Goal: Complete application form: Complete application form

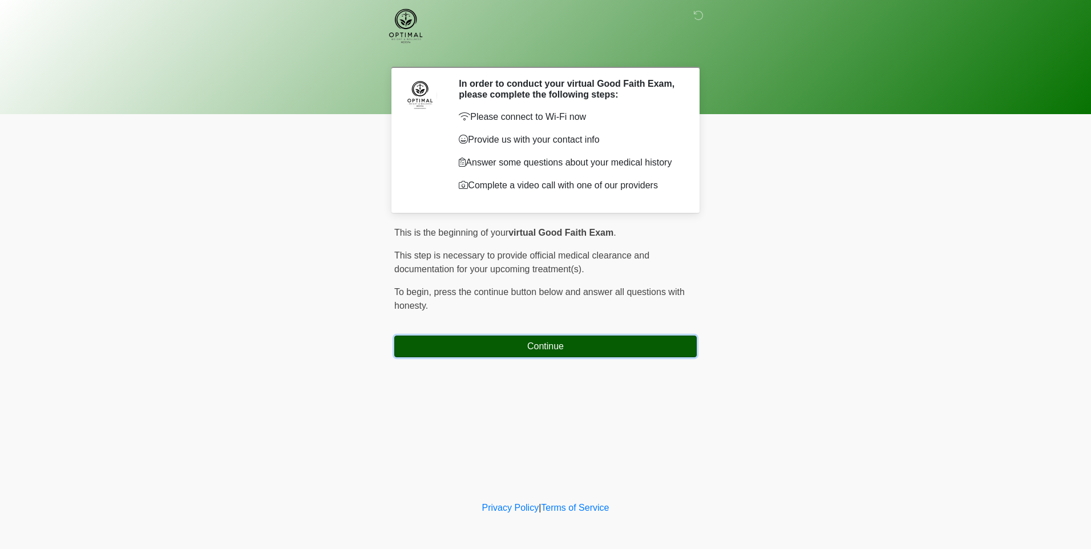
click at [497, 357] on button "Continue" at bounding box center [545, 347] width 303 height 22
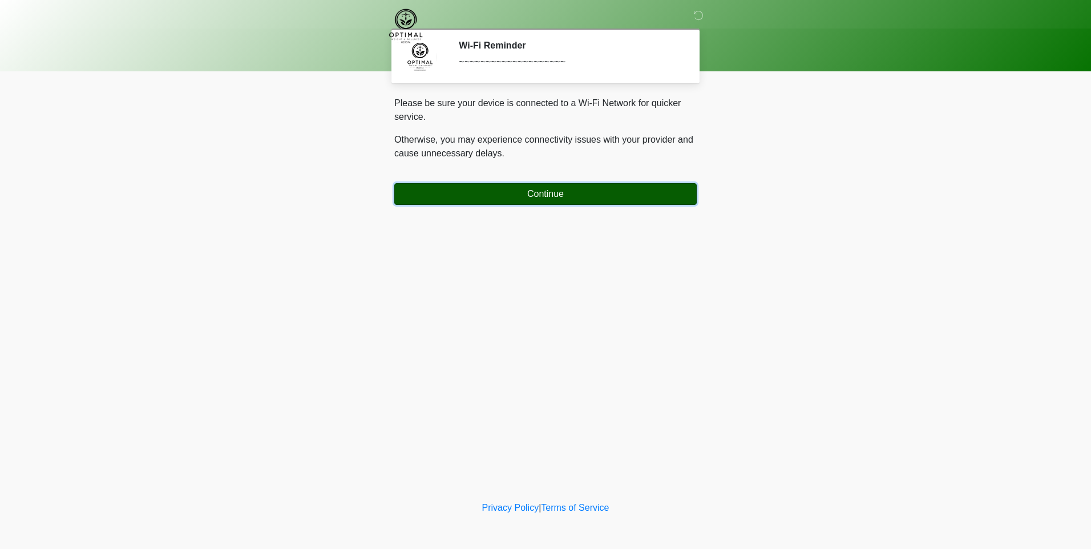
click at [526, 204] on button "Continue" at bounding box center [545, 194] width 303 height 22
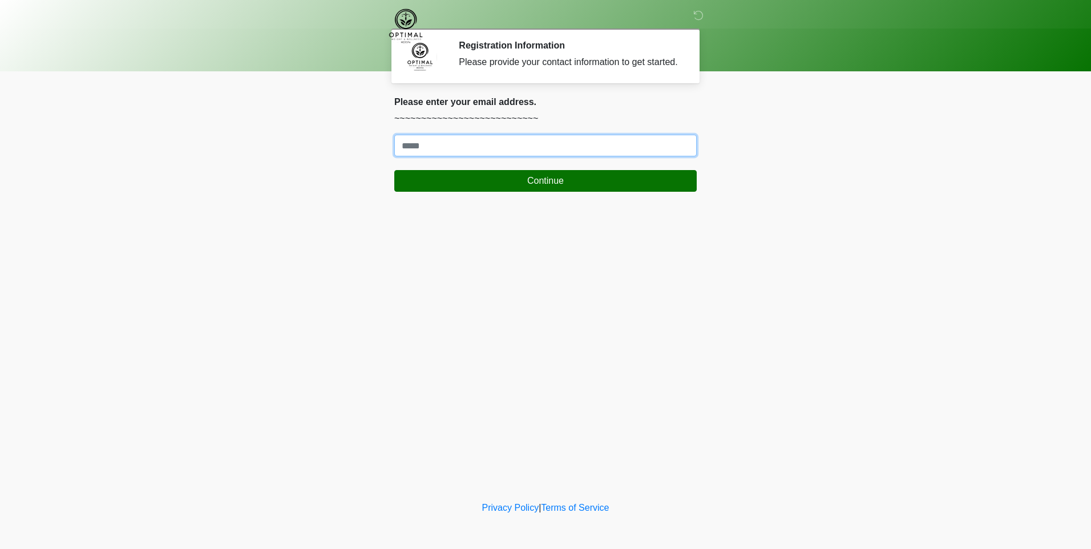
click at [486, 149] on input "Where should we email your treatment plan?" at bounding box center [545, 146] width 303 height 22
type input "**********"
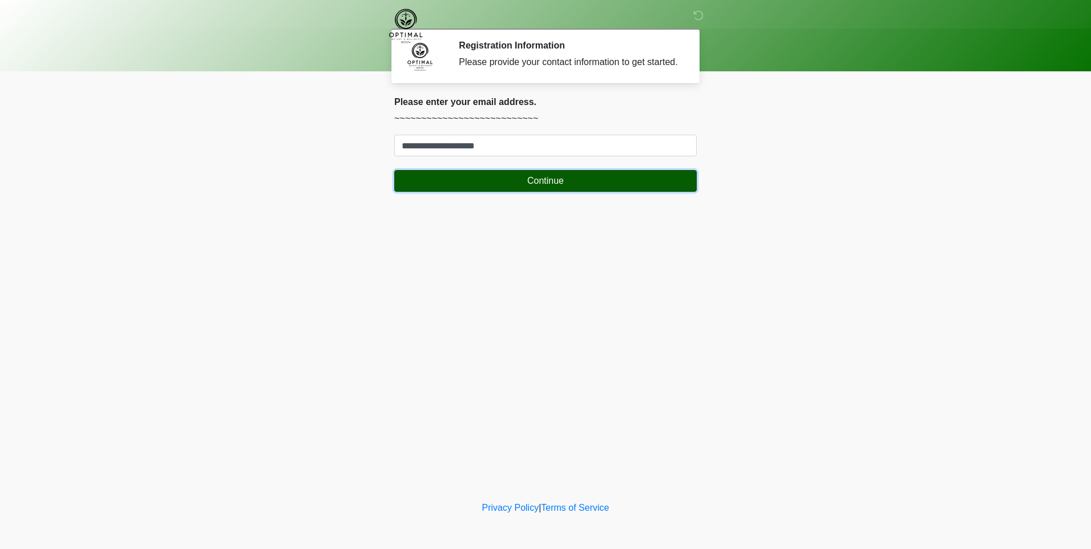
click at [493, 175] on button "Continue" at bounding box center [545, 181] width 303 height 22
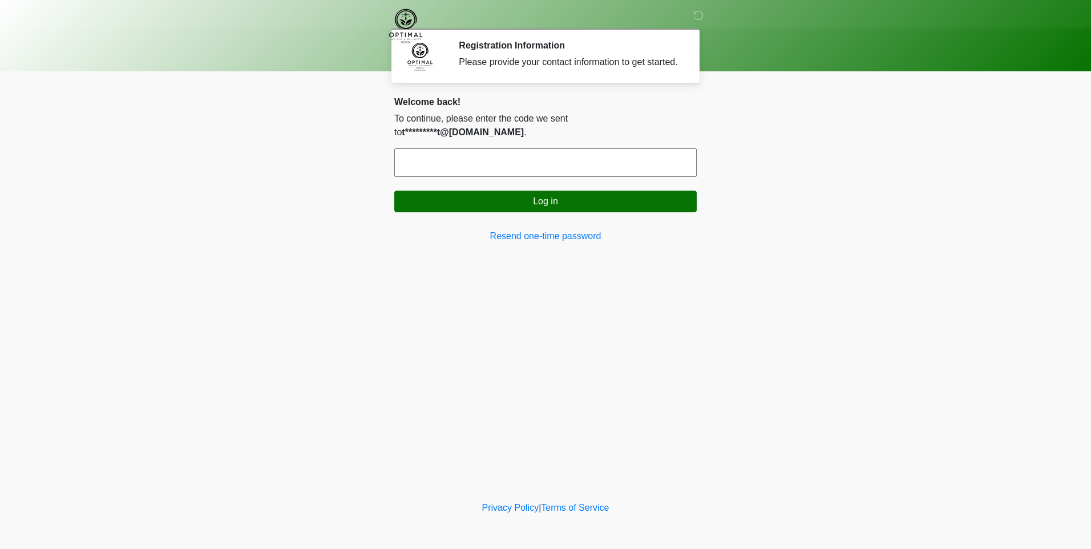
click at [562, 148] on input "text" at bounding box center [545, 162] width 303 height 29
type input "******"
click at [394, 191] on button "Log in" at bounding box center [545, 202] width 303 height 22
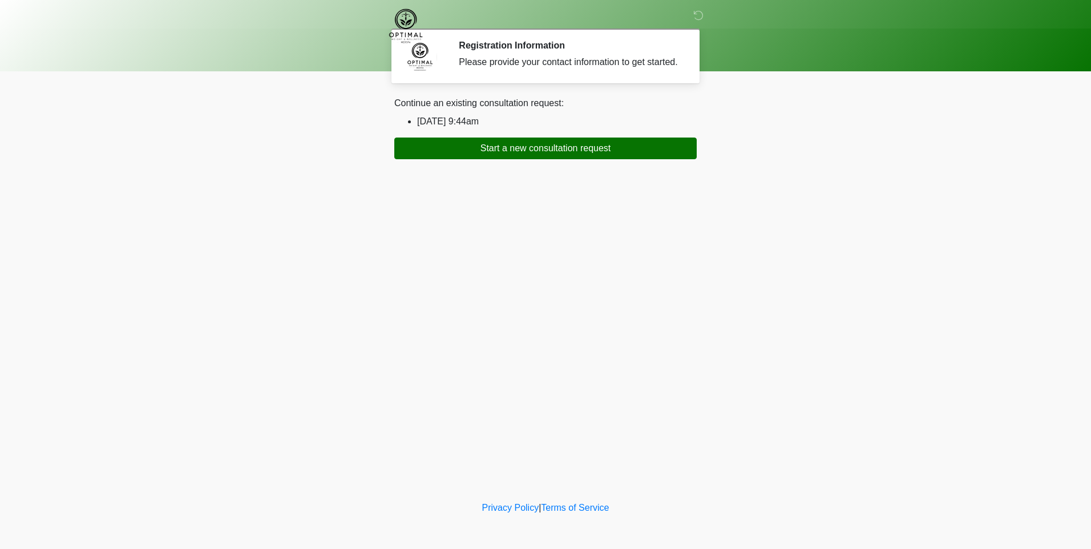
click at [441, 119] on li "[DATE] 9:44am" at bounding box center [557, 122] width 280 height 14
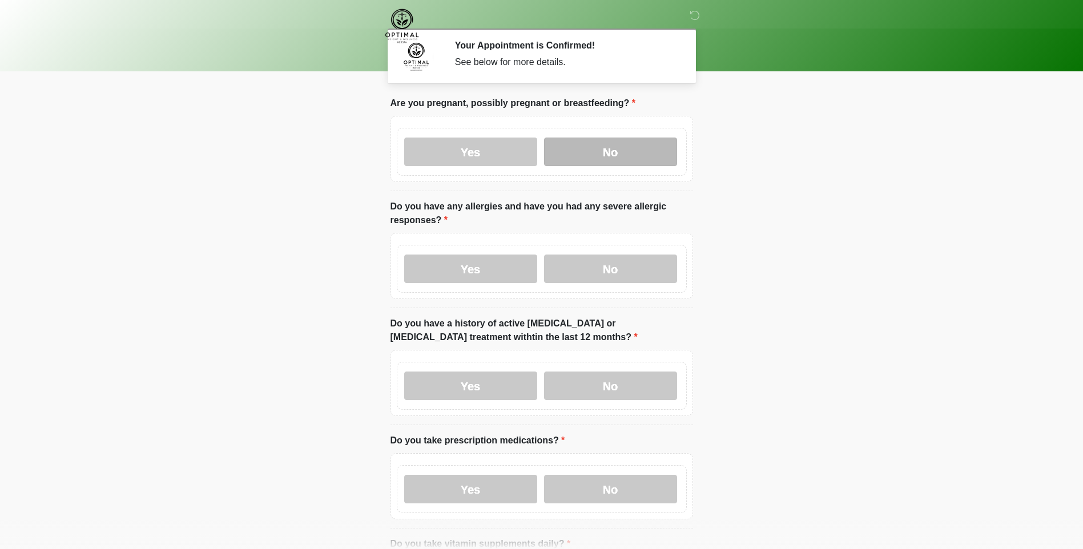
click at [630, 146] on label "No" at bounding box center [610, 152] width 133 height 29
click at [623, 273] on label "No" at bounding box center [610, 269] width 133 height 29
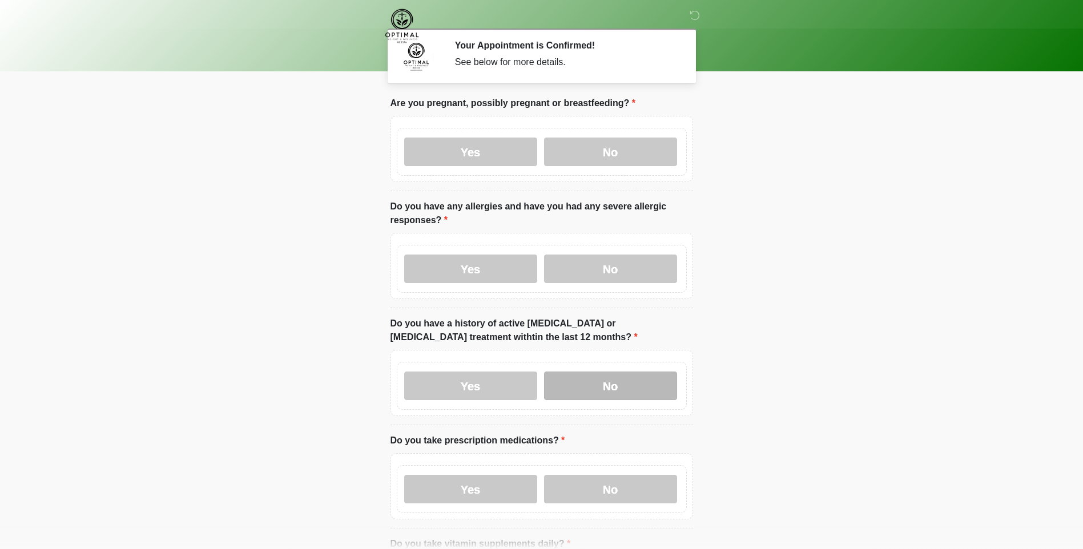
click at [603, 382] on label "No" at bounding box center [610, 386] width 133 height 29
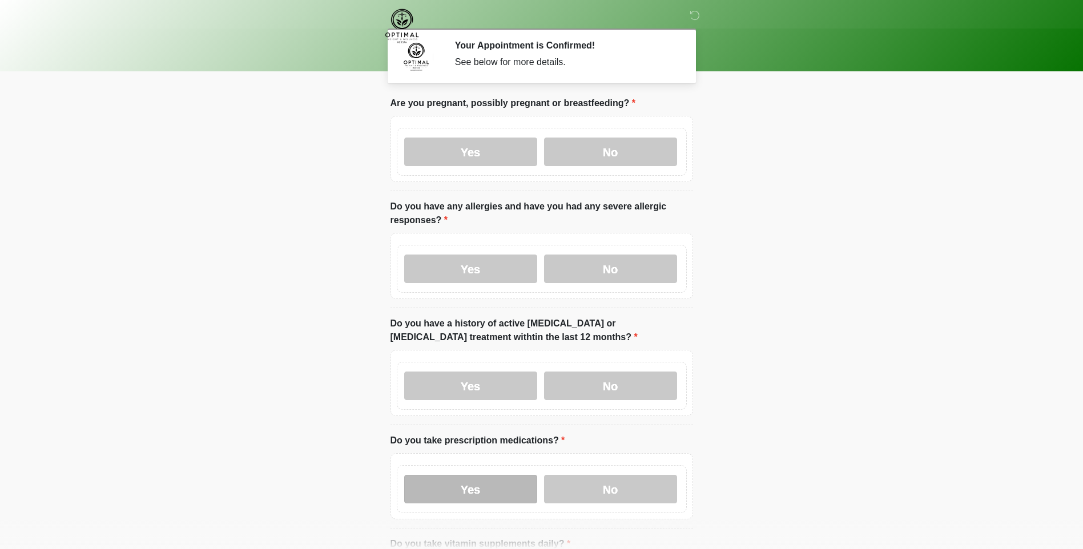
click at [481, 490] on label "Yes" at bounding box center [470, 489] width 133 height 29
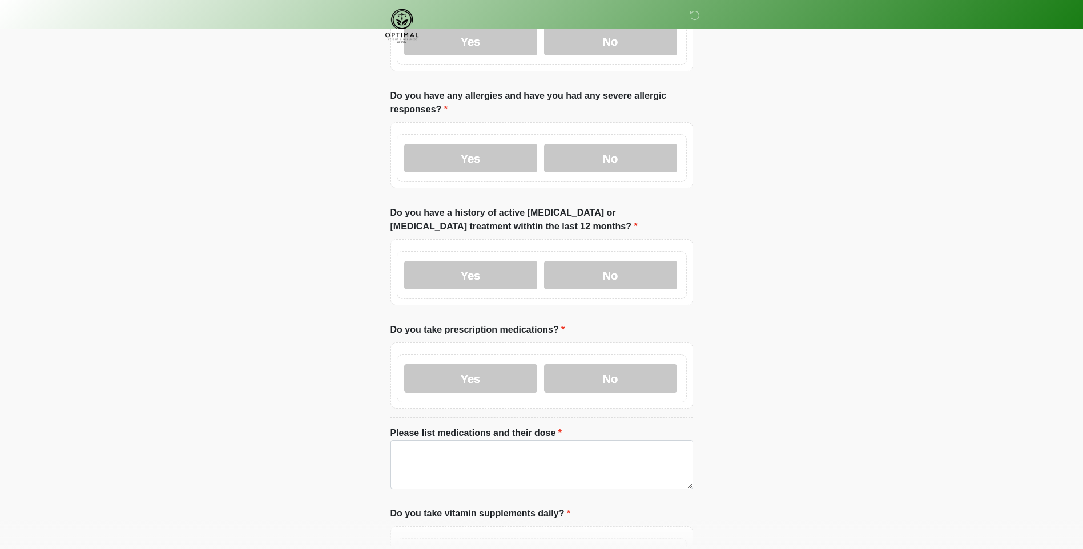
scroll to position [114, 0]
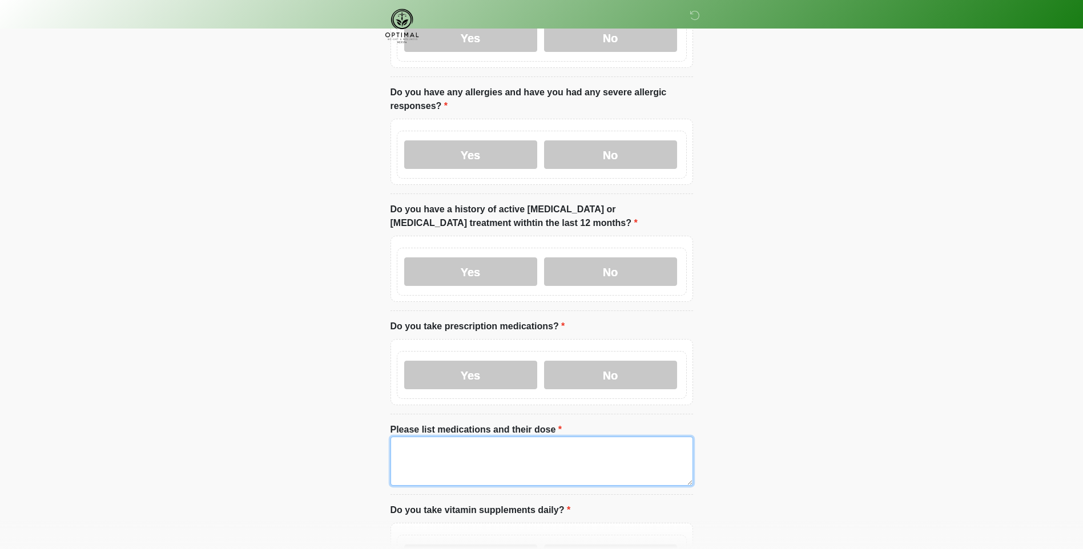
click at [426, 456] on textarea "Please list medications and their dose" at bounding box center [541, 461] width 303 height 49
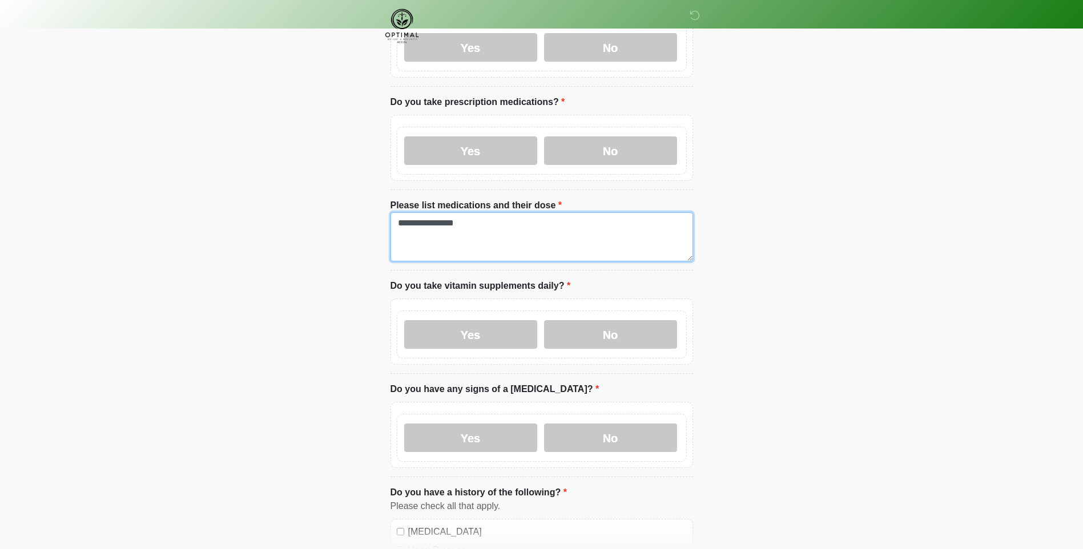
scroll to position [342, 0]
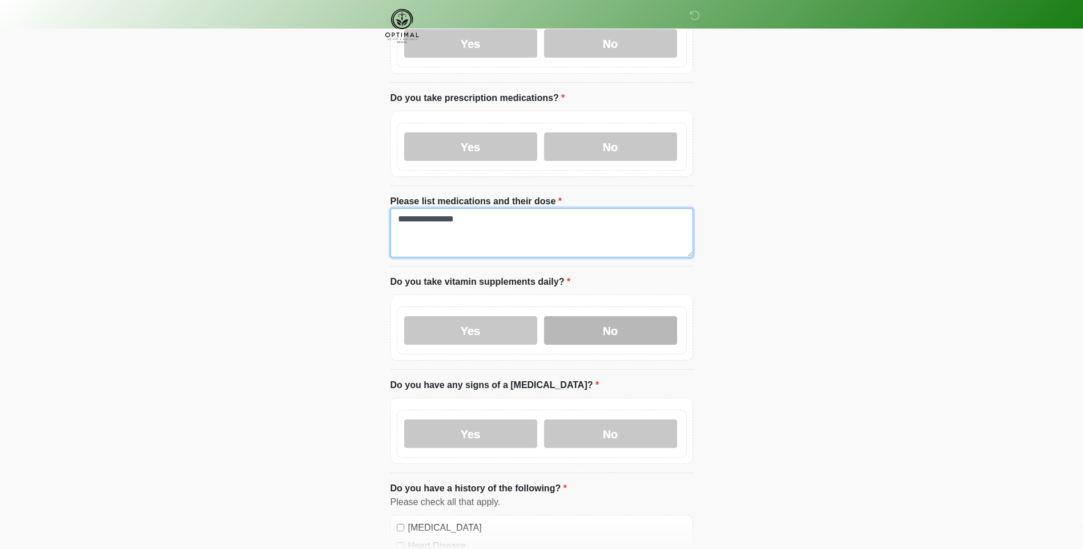
type textarea "**********"
click at [636, 325] on label "No" at bounding box center [610, 330] width 133 height 29
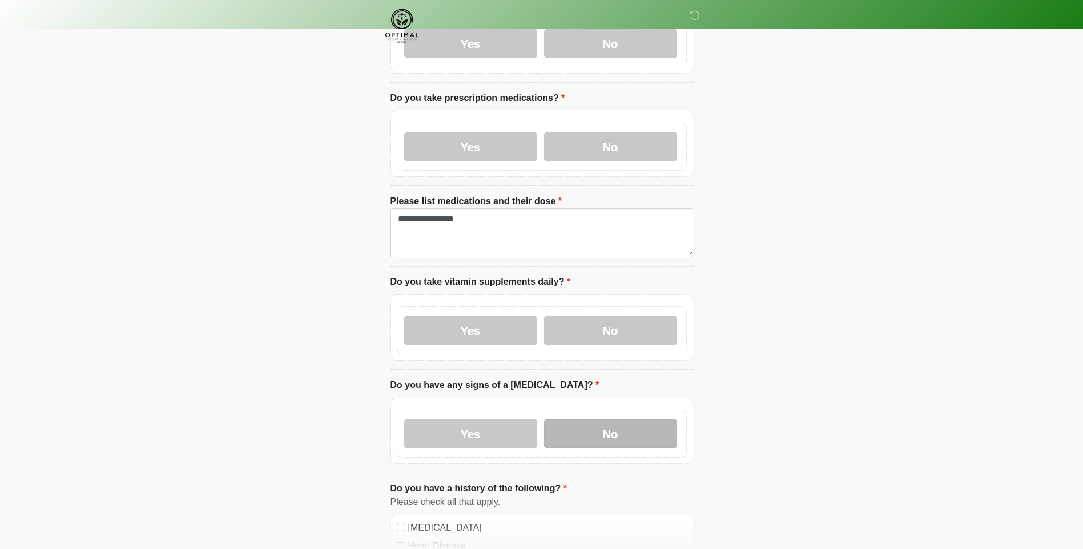
click at [603, 432] on label "No" at bounding box center [610, 434] width 133 height 29
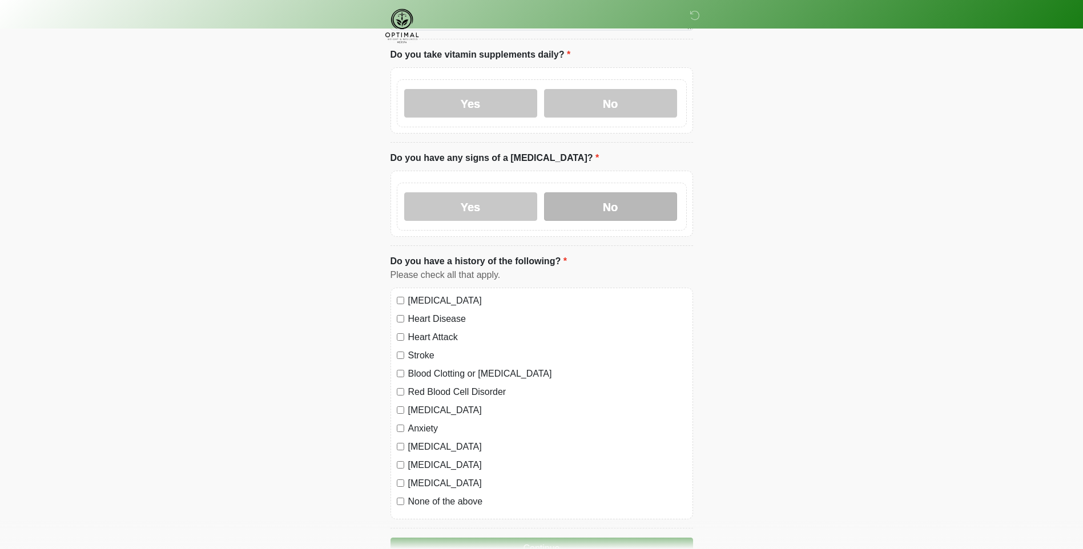
scroll to position [571, 0]
click at [429, 410] on label "Depression" at bounding box center [547, 409] width 279 height 14
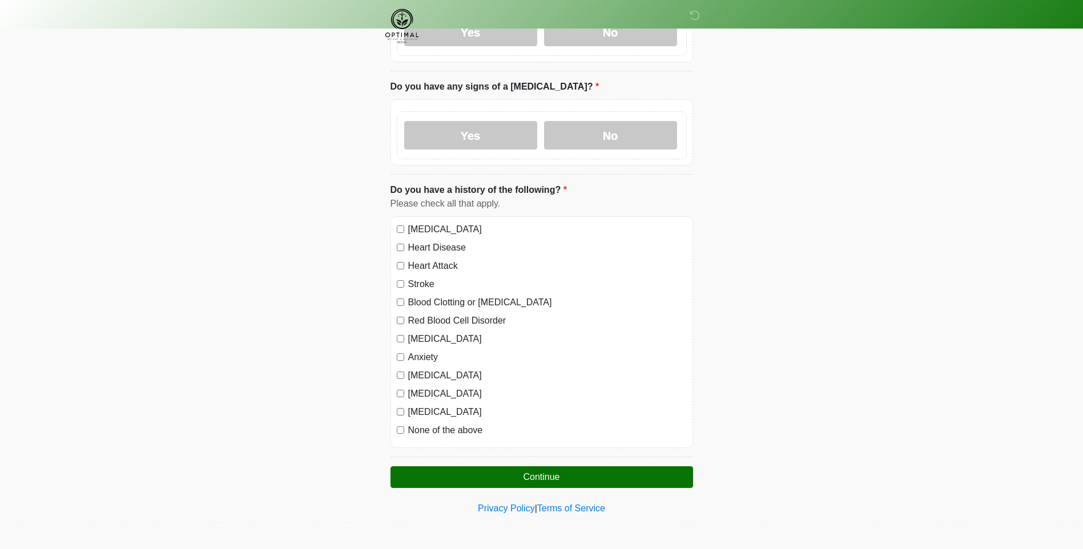
scroll to position [642, 0]
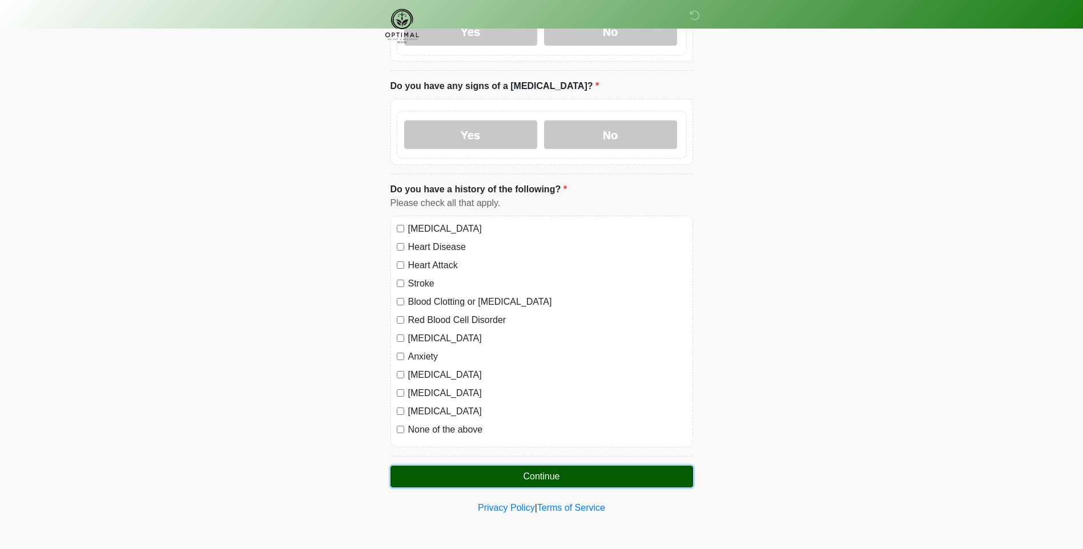
click at [547, 470] on button "Continue" at bounding box center [541, 477] width 303 height 22
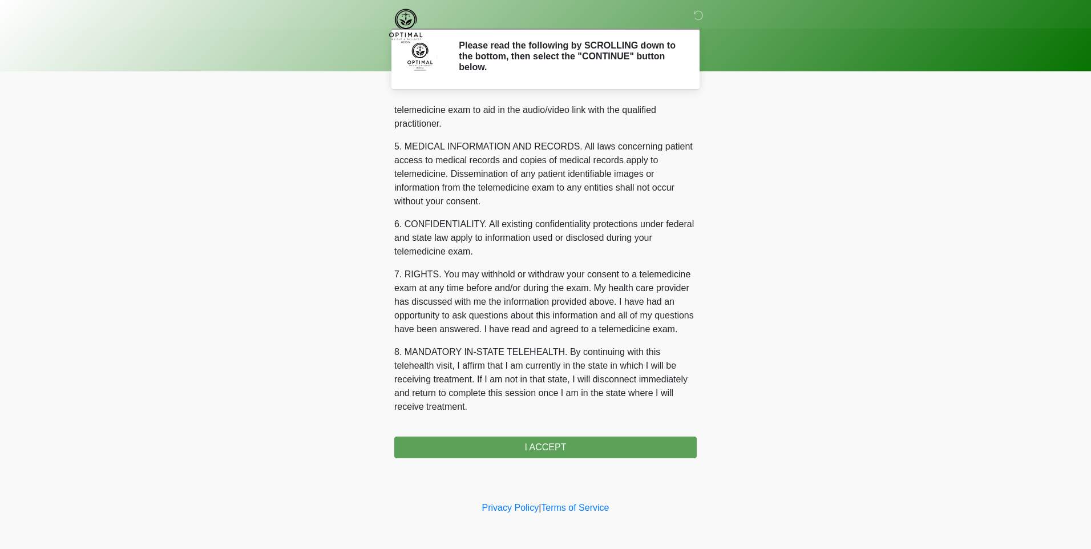
scroll to position [355, 0]
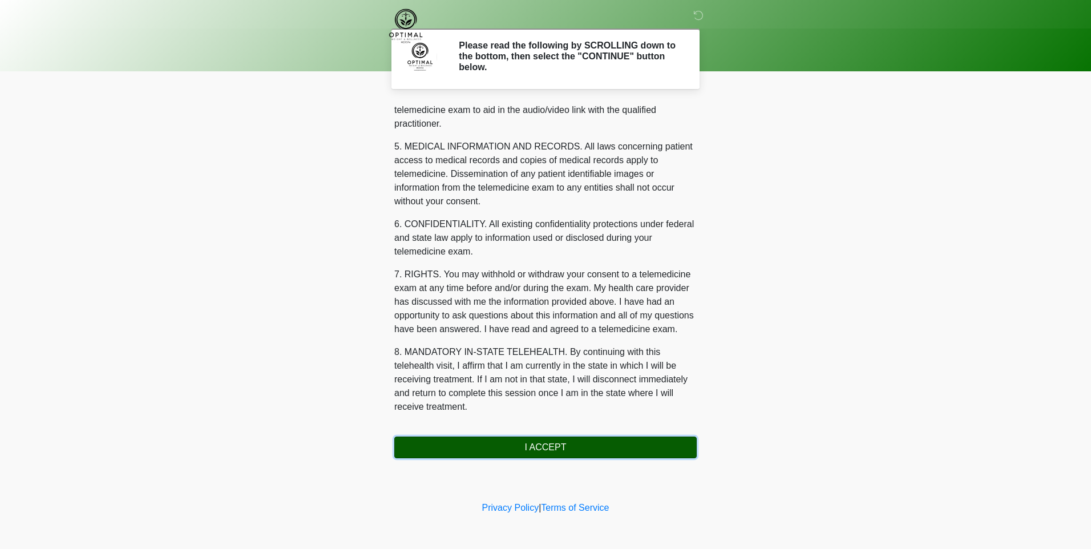
click at [554, 441] on button "I ACCEPT" at bounding box center [545, 448] width 303 height 22
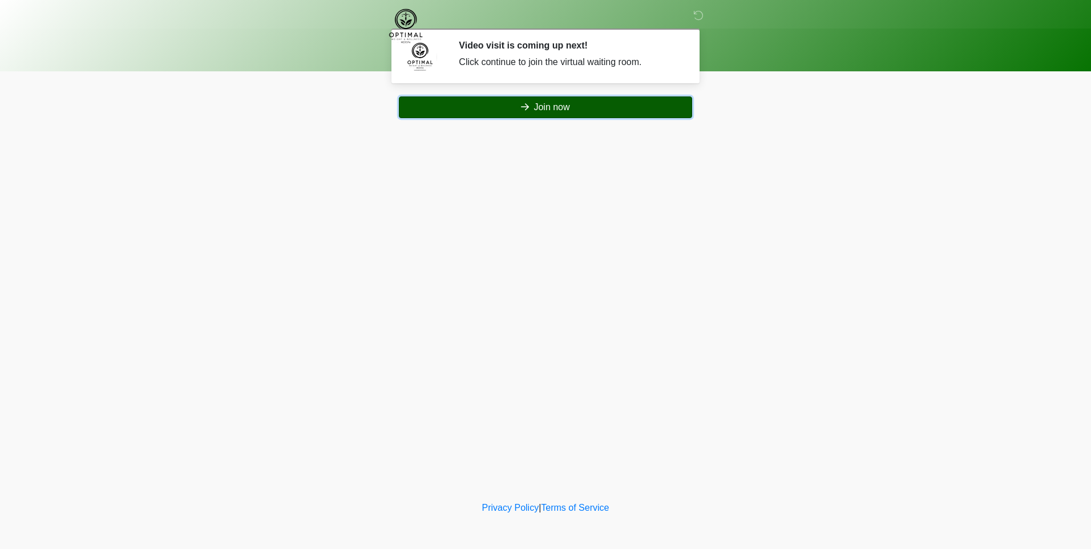
click at [542, 111] on button "Join now" at bounding box center [545, 107] width 293 height 22
